Goal: Information Seeking & Learning: Learn about a topic

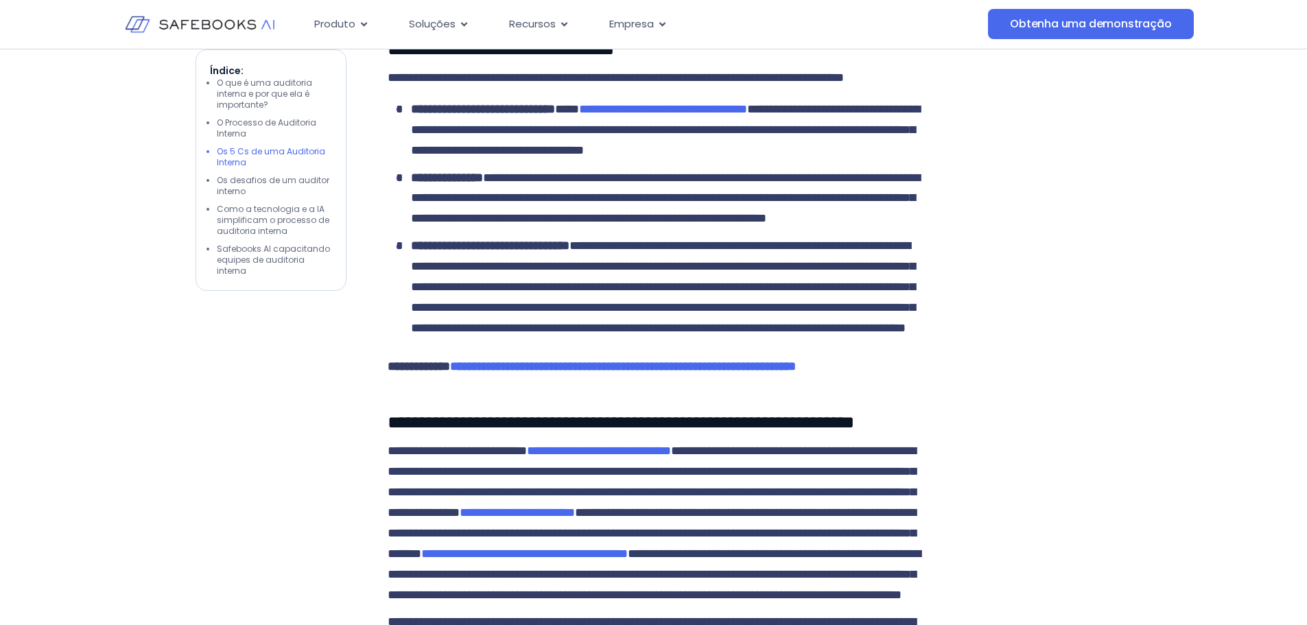
scroll to position [2471, 0]
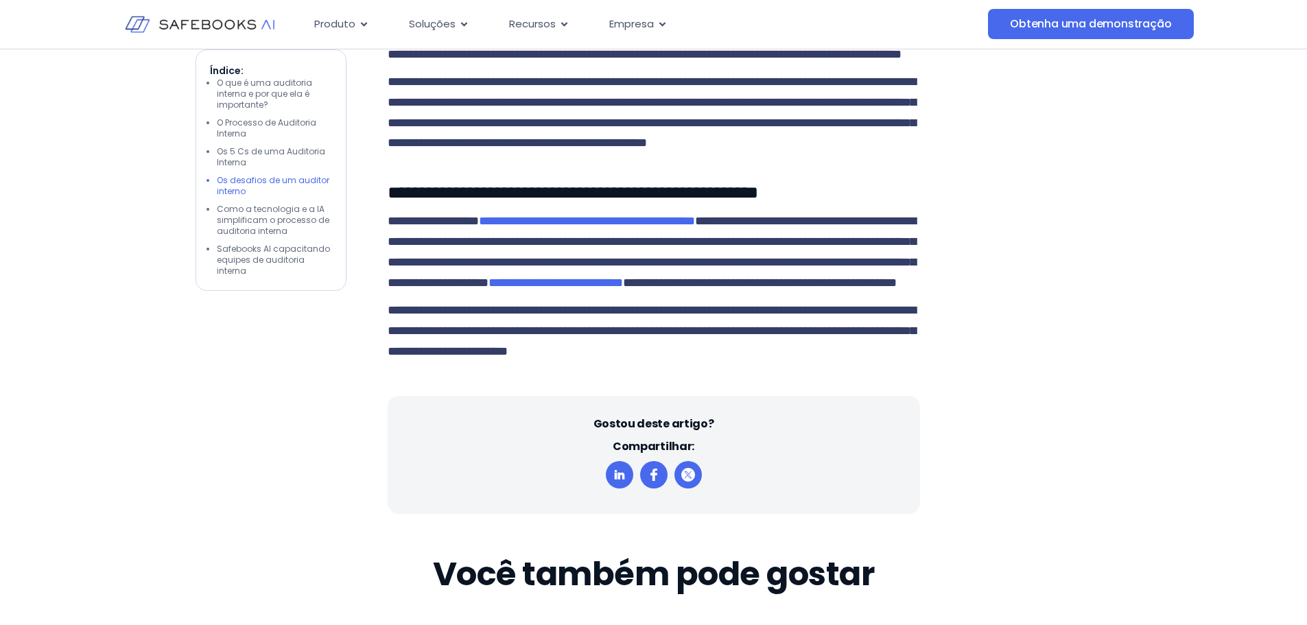
scroll to position [2951, 0]
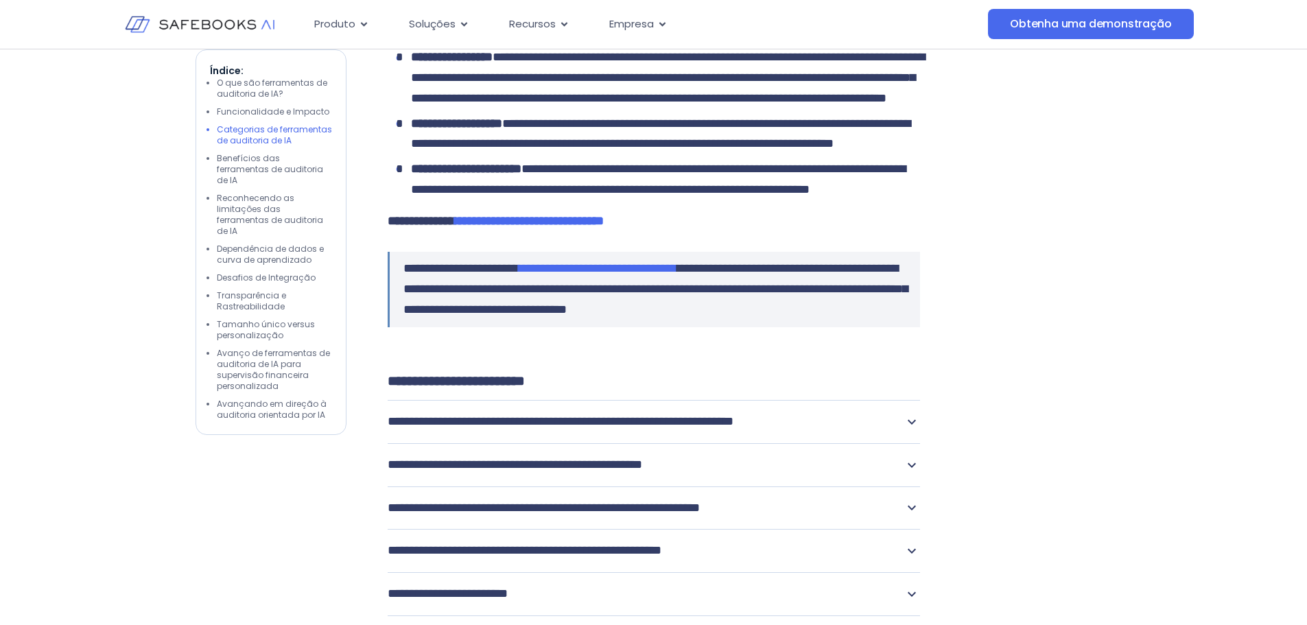
scroll to position [2814, 0]
